Goal: Find specific page/section: Find specific page/section

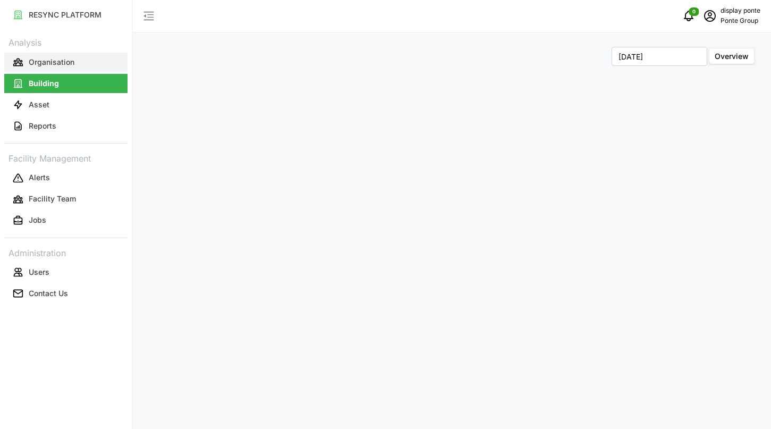
click at [70, 65] on p "Organisation" at bounding box center [52, 62] width 46 height 11
